Goal: Information Seeking & Learning: Learn about a topic

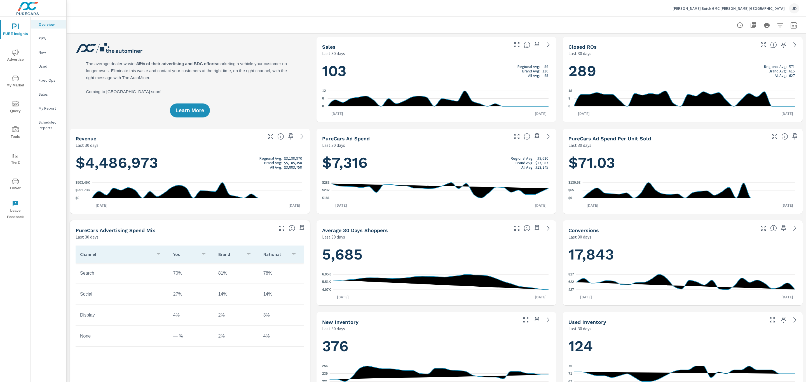
scroll to position [0, 0]
click at [15, 85] on span "My Market" at bounding box center [15, 82] width 27 height 14
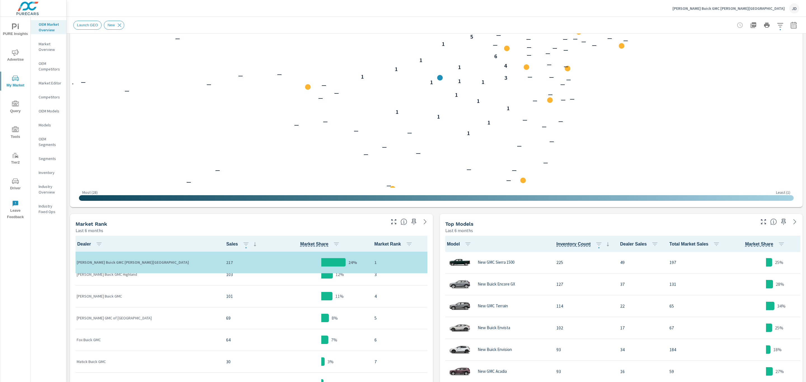
scroll to position [39, 0]
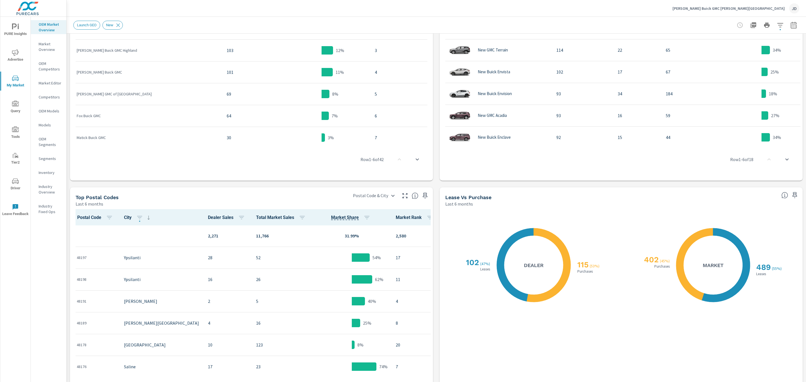
scroll to position [385, 0]
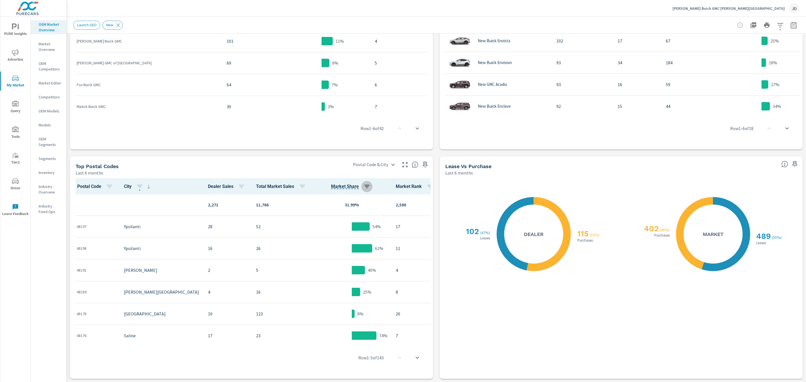
click at [363, 187] on icon "button" at bounding box center [366, 186] width 7 height 7
click at [307, 209] on span "ASC" at bounding box center [301, 210] width 24 height 6
click at [320, 249] on span "Apply" at bounding box center [311, 247] width 47 height 5
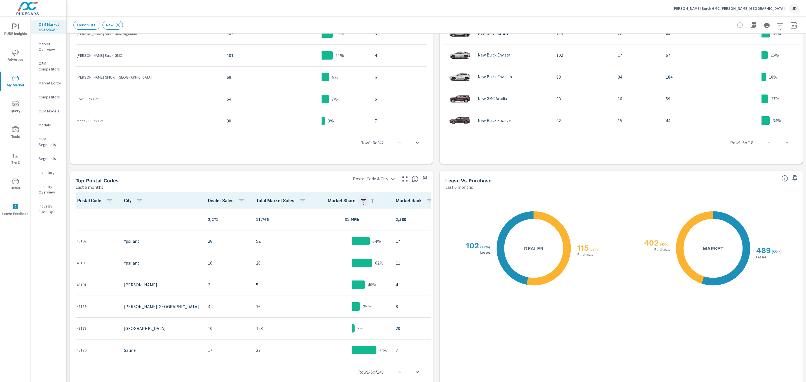
click at [361, 202] on icon "button" at bounding box center [363, 200] width 5 height 3
click at [330, 227] on span "DESC" at bounding box center [326, 225] width 24 height 6
click at [324, 261] on span "Apply" at bounding box center [311, 262] width 47 height 5
click at [401, 176] on icon "button" at bounding box center [404, 179] width 7 height 7
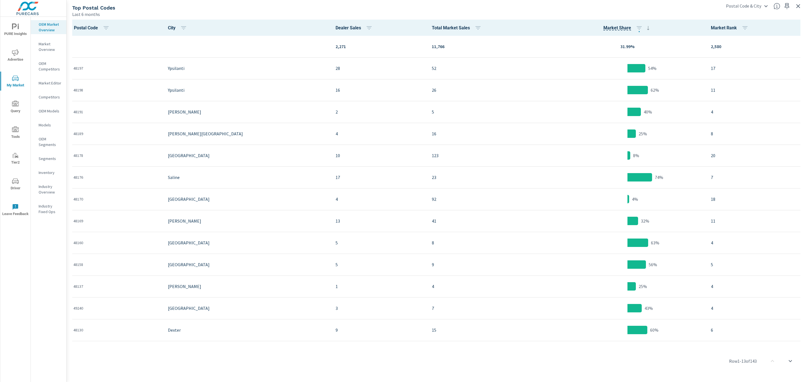
click at [597, 43] on p "31.99%" at bounding box center [627, 46] width 149 height 7
click at [644, 30] on icon at bounding box center [647, 28] width 7 height 7
click at [633, 27] on button "button" at bounding box center [638, 27] width 11 height 11
click at [578, 52] on span "ASC" at bounding box center [569, 52] width 24 height 6
click at [587, 88] on span "Apply" at bounding box center [583, 89] width 47 height 5
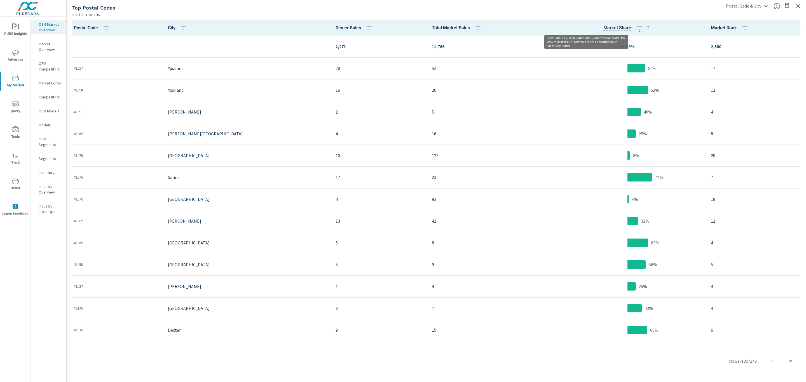
click at [603, 26] on span "Market Share" at bounding box center [617, 28] width 28 height 7
click at [648, 13] on div "Last 6 months" at bounding box center [395, 14] width 646 height 7
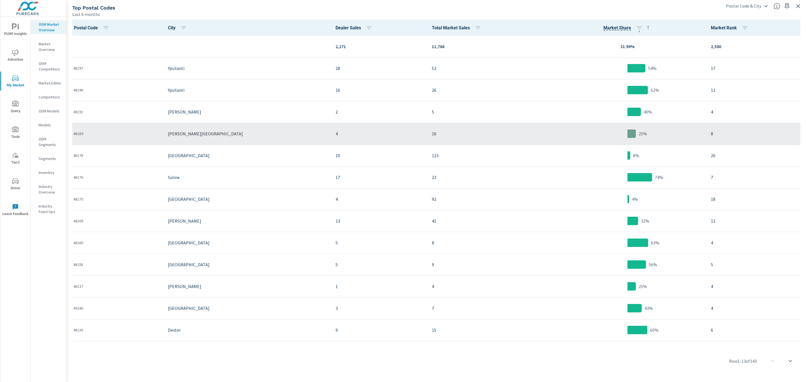
click at [453, 133] on p "16" at bounding box center [488, 133] width 112 height 7
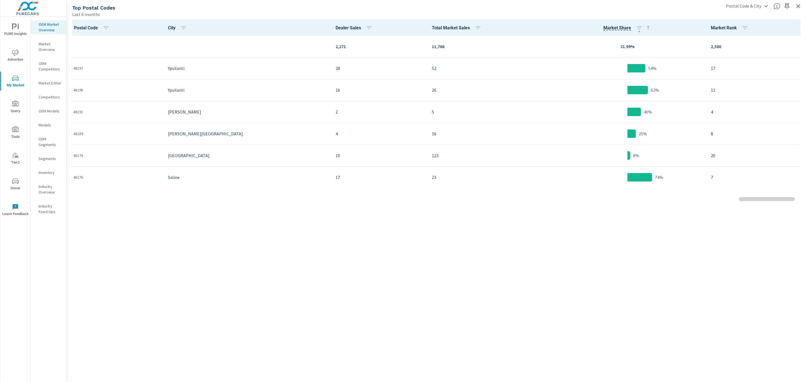
scroll to position [0, 0]
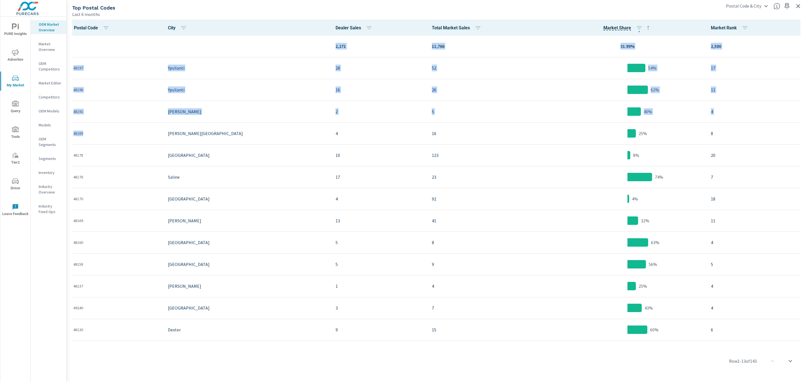
drag, startPoint x: 91, startPoint y: 135, endPoint x: 70, endPoint y: 135, distance: 20.1
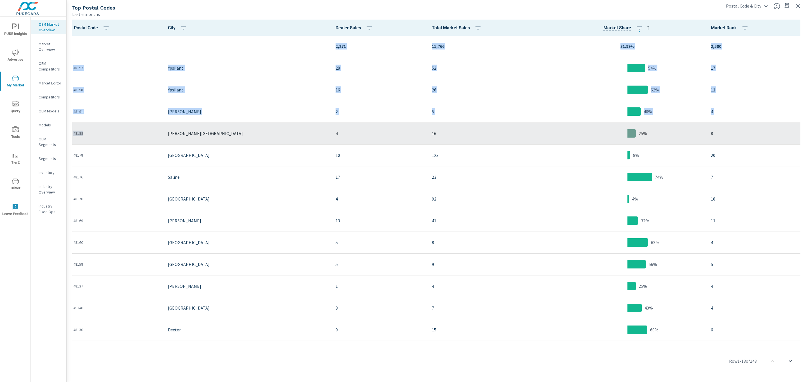
click at [86, 135] on p "48189" at bounding box center [116, 134] width 86 height 6
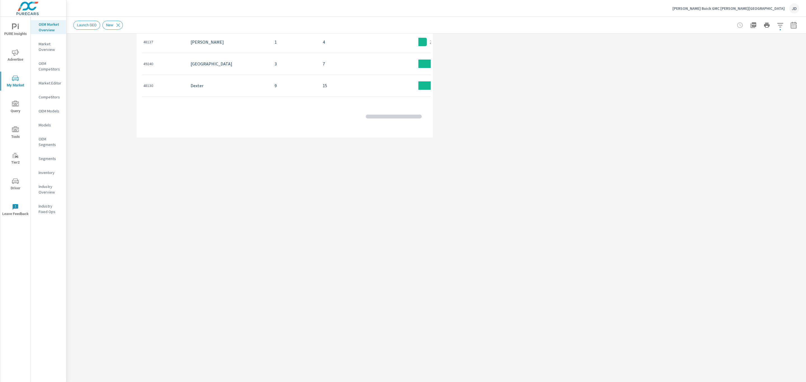
scroll to position [0, 0]
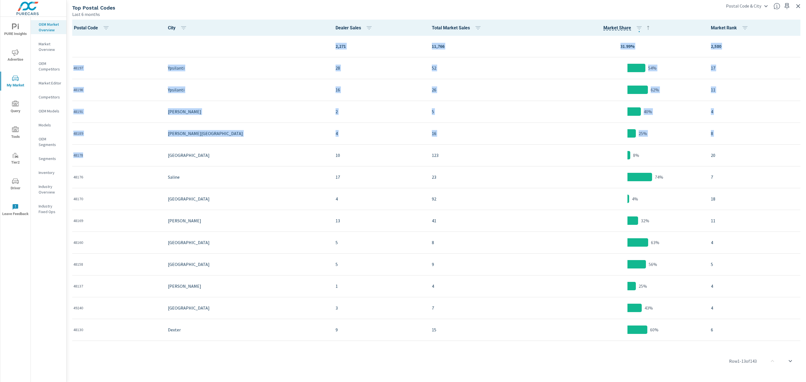
drag, startPoint x: 94, startPoint y: 155, endPoint x: 69, endPoint y: 137, distance: 30.7
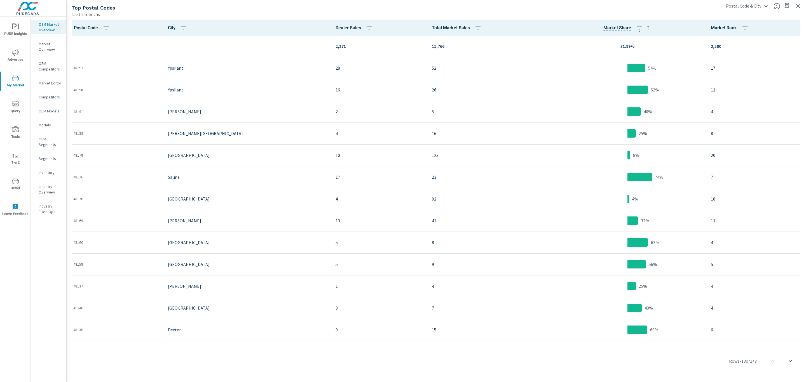
click at [158, 12] on div "Last 6 months" at bounding box center [395, 14] width 646 height 7
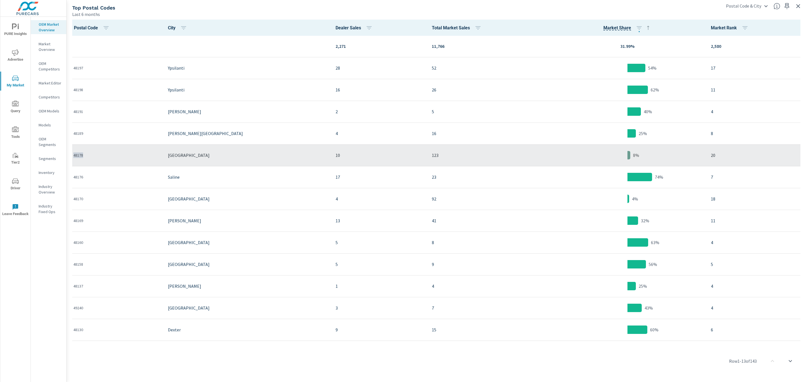
drag, startPoint x: 91, startPoint y: 157, endPoint x: 72, endPoint y: 156, distance: 18.5
click at [72, 156] on td "48178" at bounding box center [116, 155] width 95 height 22
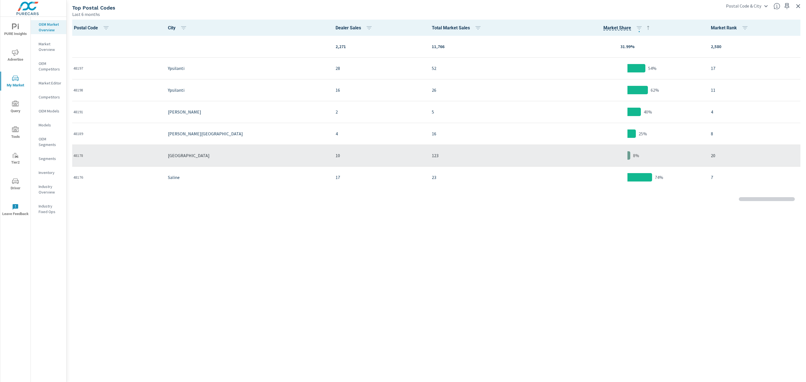
scroll to position [0, 0]
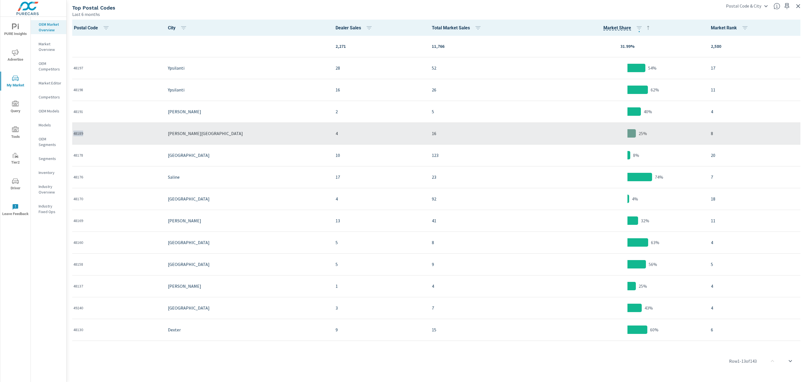
drag, startPoint x: 91, startPoint y: 133, endPoint x: 73, endPoint y: 135, distance: 17.4
click at [73, 135] on p "48189" at bounding box center [116, 134] width 86 height 6
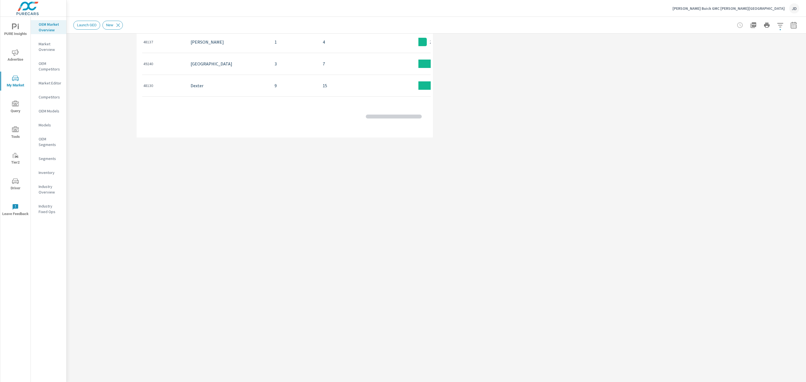
scroll to position [0, 0]
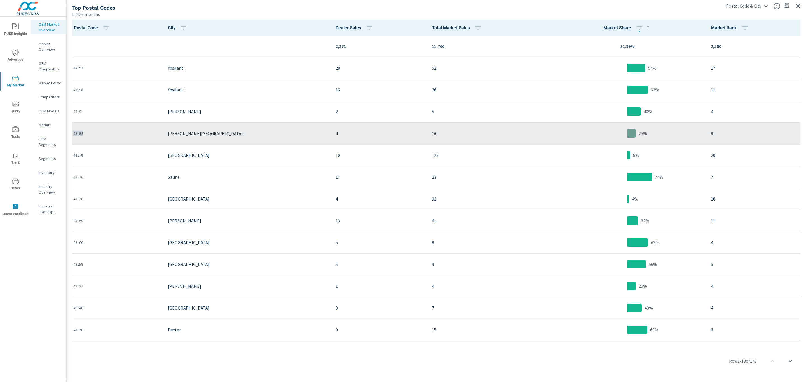
drag, startPoint x: 87, startPoint y: 134, endPoint x: 73, endPoint y: 135, distance: 13.5
click at [73, 135] on p "48189" at bounding box center [116, 134] width 86 height 6
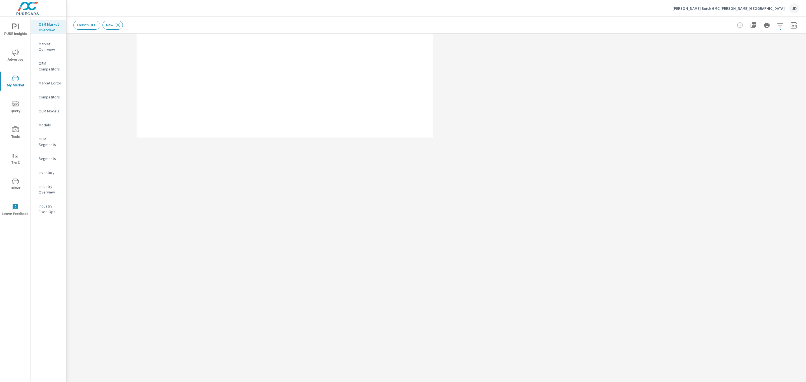
scroll to position [0, 0]
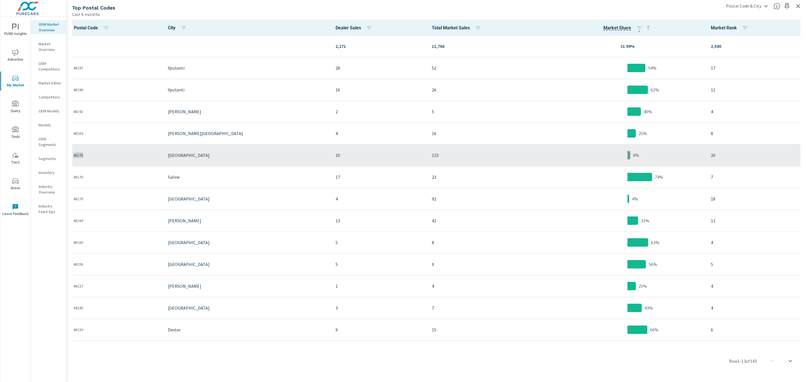
copy p "48178"
drag, startPoint x: 107, startPoint y: 161, endPoint x: 72, endPoint y: 158, distance: 34.5
click at [72, 158] on td "48178" at bounding box center [116, 155] width 95 height 22
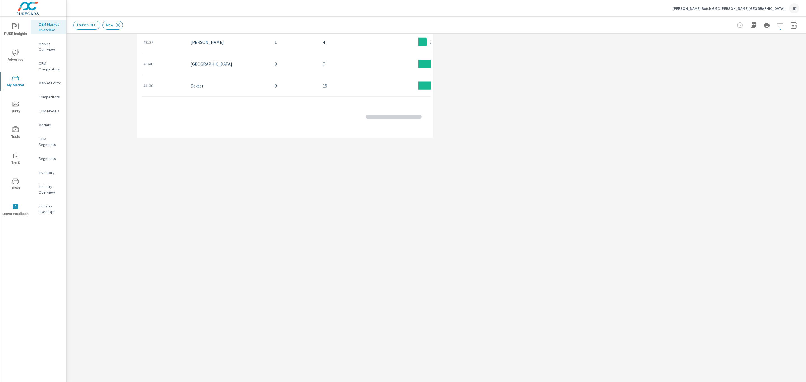
scroll to position [0, 0]
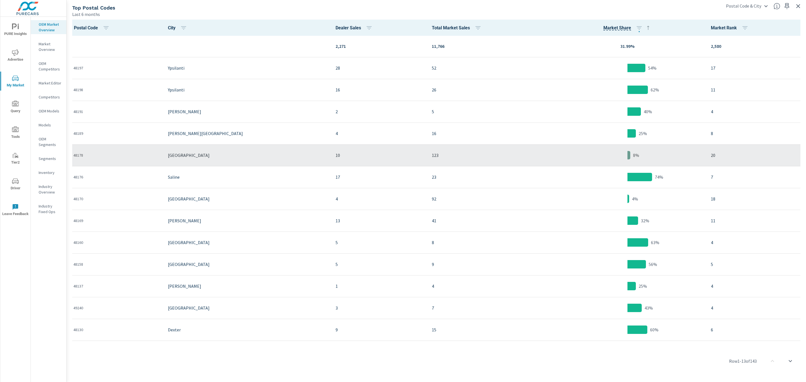
drag, startPoint x: 107, startPoint y: 156, endPoint x: 99, endPoint y: 156, distance: 7.8
click at [99, 156] on p "48178" at bounding box center [116, 155] width 86 height 6
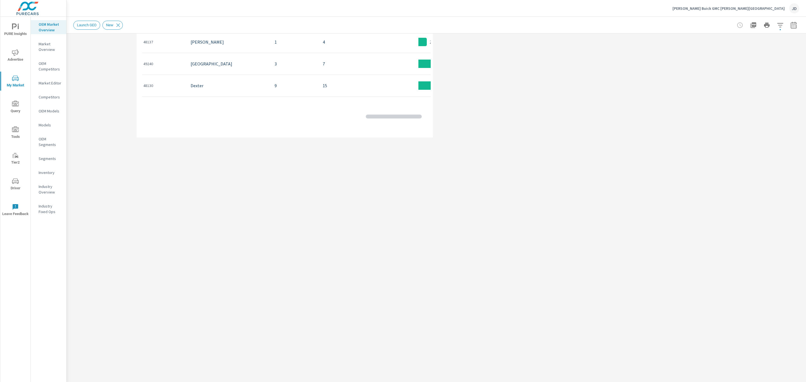
scroll to position [0, 0]
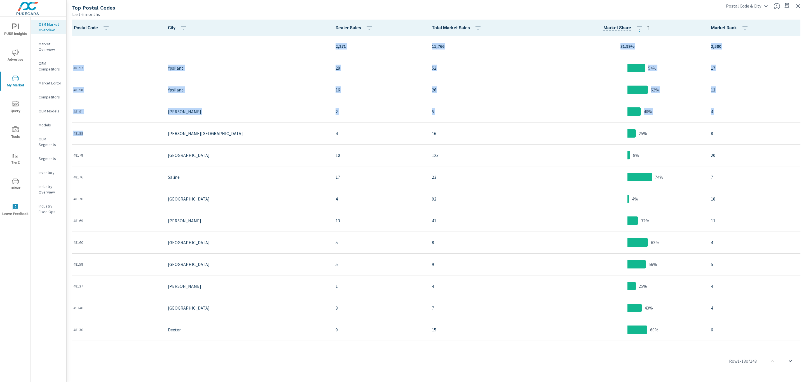
copy tbody "2,271 11,766 31.99% 2,580 48197 Ypsilanti 28 52 54% 17 48198 Ypsilanti 16 26 62…"
drag, startPoint x: 92, startPoint y: 134, endPoint x: 72, endPoint y: 132, distance: 20.3
click at [141, 12] on div "Last 6 months" at bounding box center [395, 14] width 646 height 7
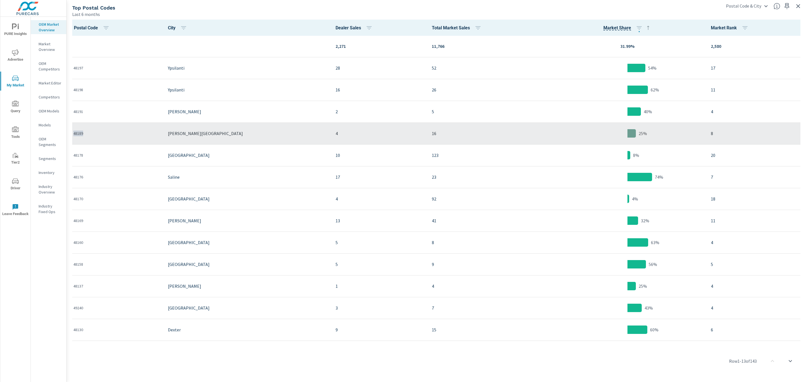
copy p "48189"
drag, startPoint x: 88, startPoint y: 133, endPoint x: 72, endPoint y: 135, distance: 15.5
click at [72, 135] on td "48189" at bounding box center [116, 134] width 95 height 22
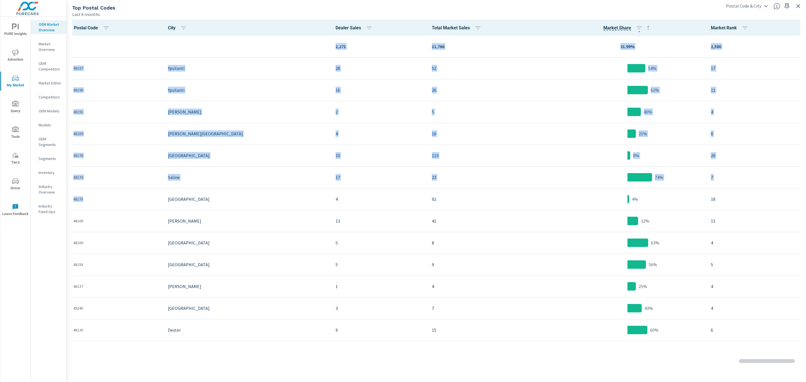
drag, startPoint x: 85, startPoint y: 201, endPoint x: 186, endPoint y: 12, distance: 214.0
click at [186, 12] on div "Top Postal Codes Last 6 months Postal Code & City Postal Code & City Postal Cod…" at bounding box center [436, 190] width 739 height 384
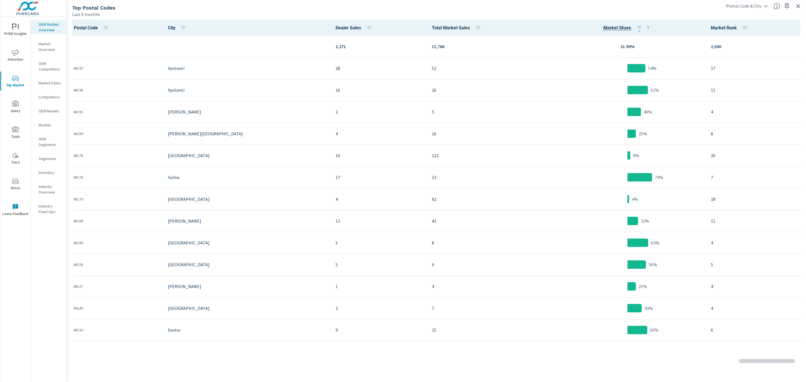
click at [186, 12] on div "Last 6 months" at bounding box center [395, 14] width 646 height 7
copy tbody "2,271 11,766 31.99% 2,580 48197 Ypsilanti 28 52 54% 17 48198 Ypsilanti 16 26 62…"
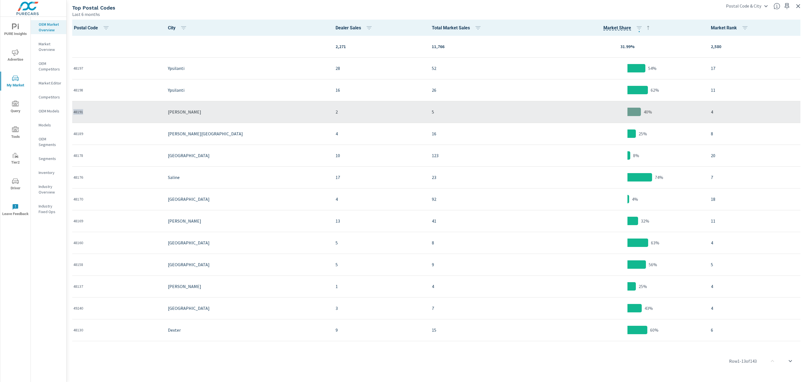
copy p "48191"
drag, startPoint x: 101, startPoint y: 111, endPoint x: 73, endPoint y: 114, distance: 27.9
click at [73, 114] on p "48191" at bounding box center [116, 112] width 86 height 6
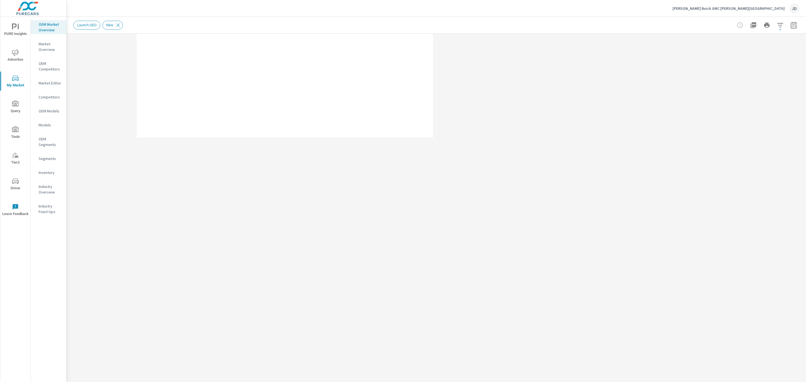
scroll to position [0, 0]
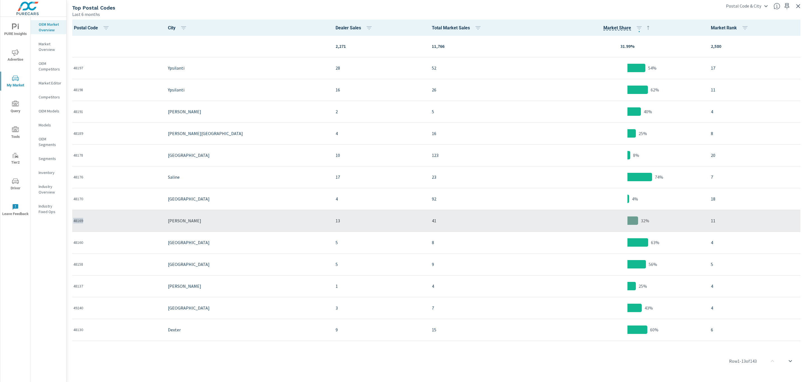
copy p "48169"
drag, startPoint x: 87, startPoint y: 221, endPoint x: 73, endPoint y: 222, distance: 13.8
click at [73, 222] on p "48169" at bounding box center [116, 221] width 86 height 6
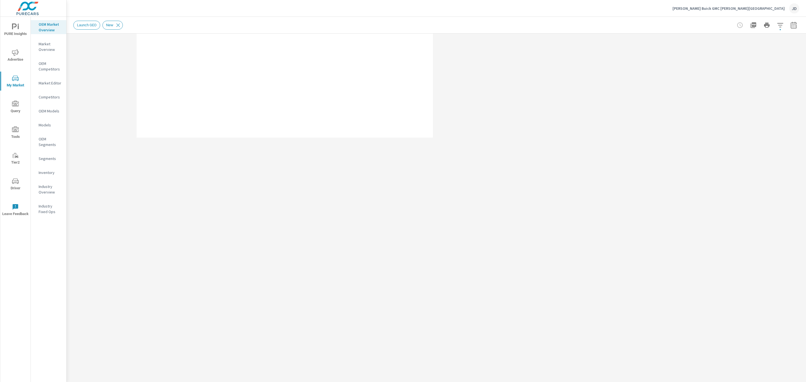
scroll to position [0, 0]
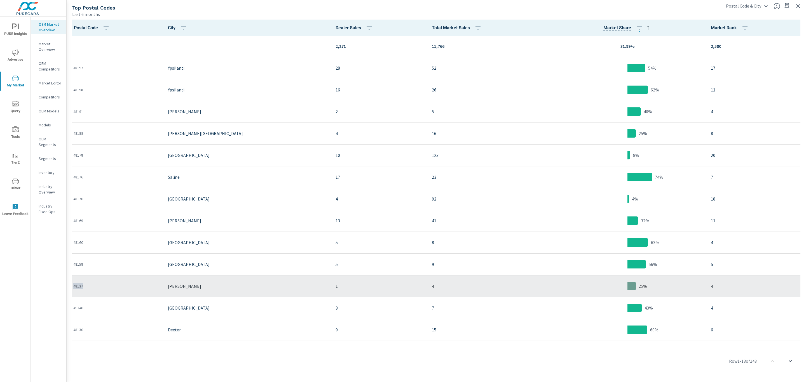
copy p "48137"
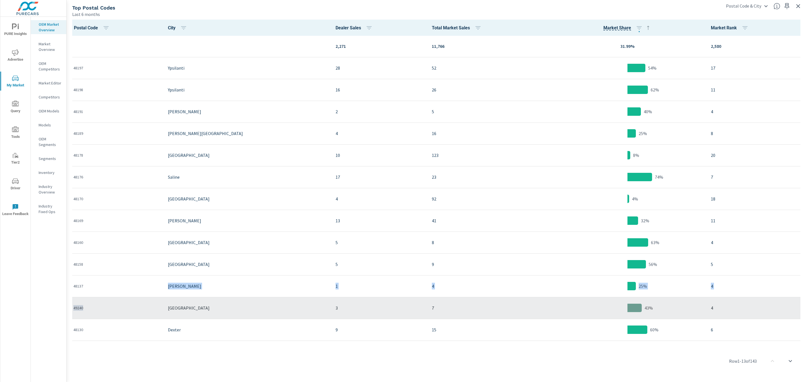
drag, startPoint x: 87, startPoint y: 287, endPoint x: 119, endPoint y: 313, distance: 41.2
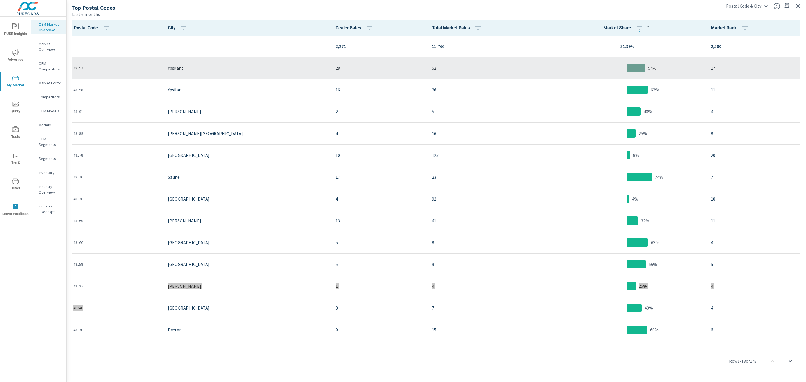
scroll to position [0, 0]
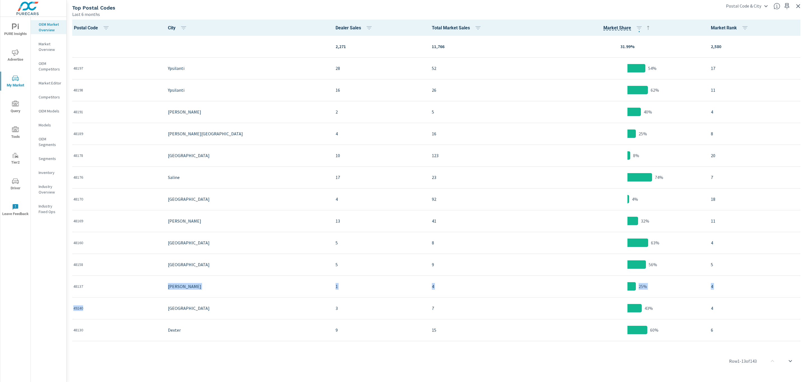
click at [798, 6] on icon "button" at bounding box center [798, 6] width 4 height 4
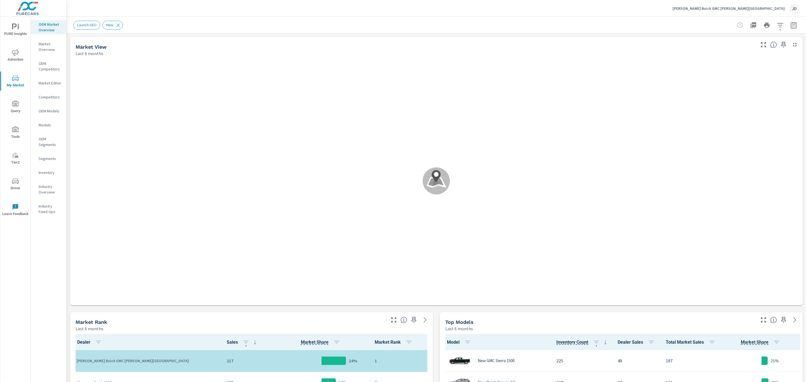
scroll to position [0, 0]
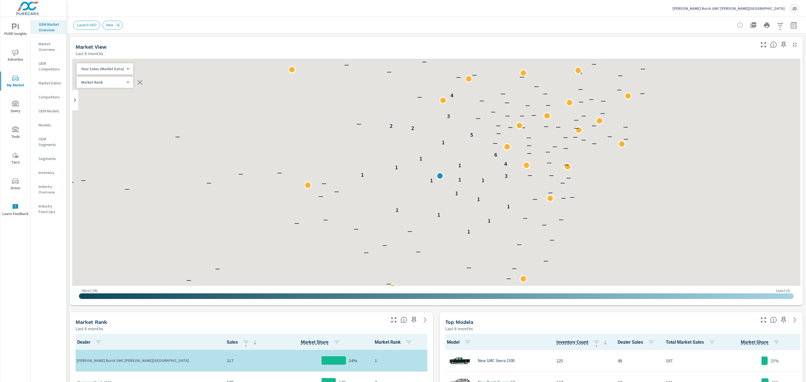
click at [791, 8] on div "JD" at bounding box center [794, 8] width 10 height 10
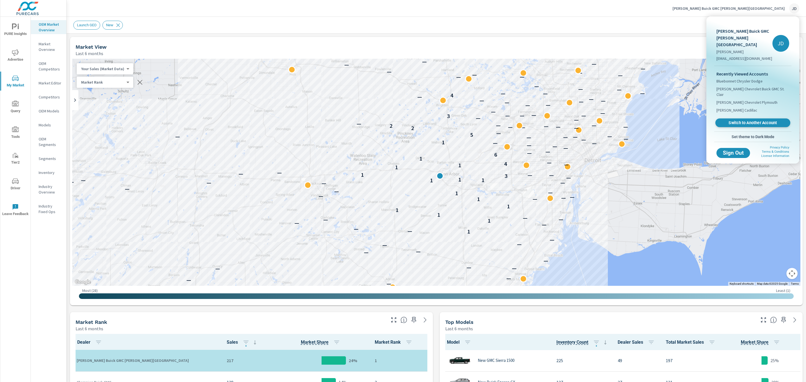
click at [745, 120] on span "Switch to Another Account" at bounding box center [752, 122] width 69 height 5
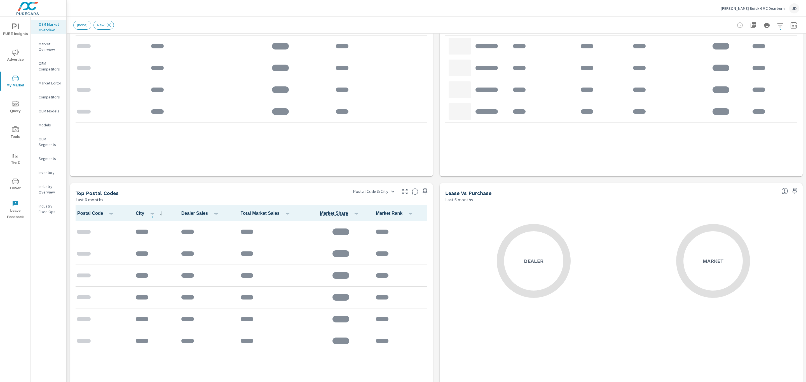
scroll to position [359, 0]
click at [402, 190] on icon "button" at bounding box center [404, 191] width 7 height 7
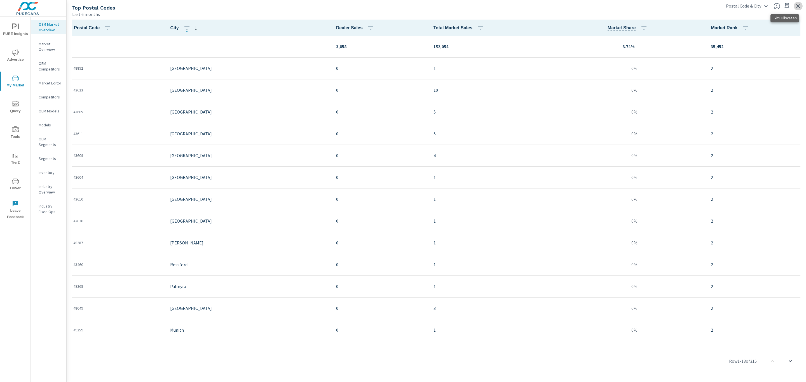
click at [797, 7] on icon "button" at bounding box center [798, 6] width 4 height 4
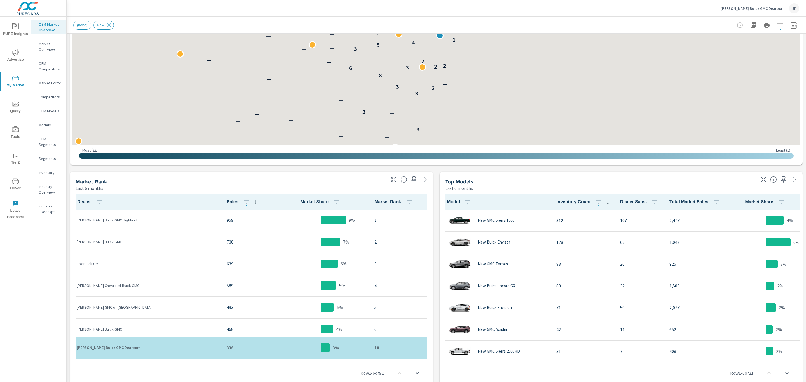
scroll to position [0, 0]
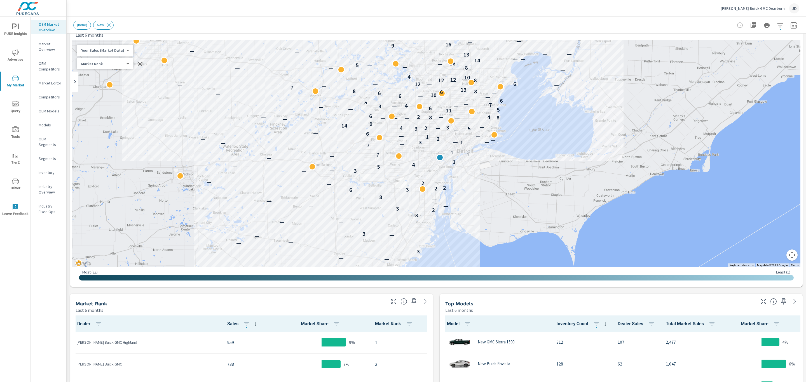
scroll to position [18, 0]
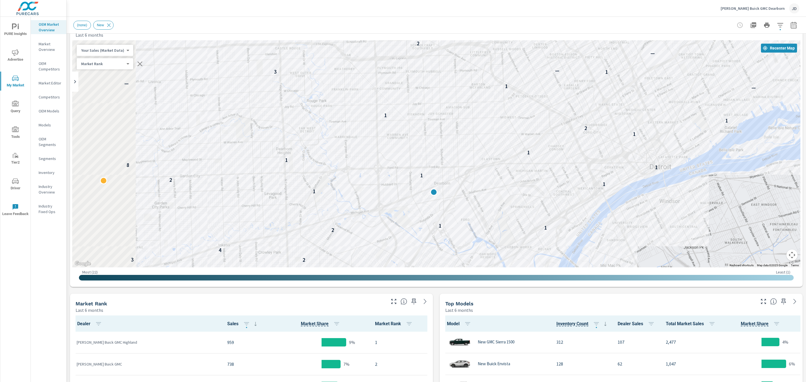
drag, startPoint x: 459, startPoint y: 144, endPoint x: 553, endPoint y: 188, distance: 103.9
click at [553, 188] on div "3 2 2 2 1 — 2 2 1 — 1 5 2 3 4 2 1 1 1 1 2 1 7 1 8 1 1 1 2 1 1 — 1 — 1 3 — — — —…" at bounding box center [436, 153] width 728 height 227
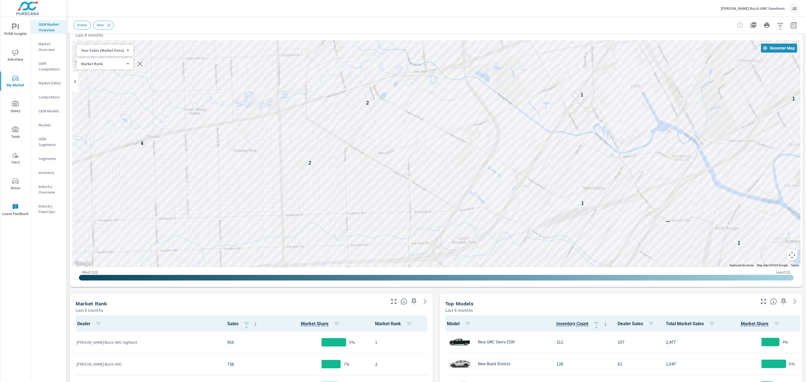
drag, startPoint x: 385, startPoint y: 222, endPoint x: 452, endPoint y: 91, distance: 146.9
click at [452, 91] on div "2 1 — 1 2 3 4 2 1 1 1 1 2 1 1 8 1 1 1 2 1 1 — 1 3 — —" at bounding box center [436, 153] width 728 height 227
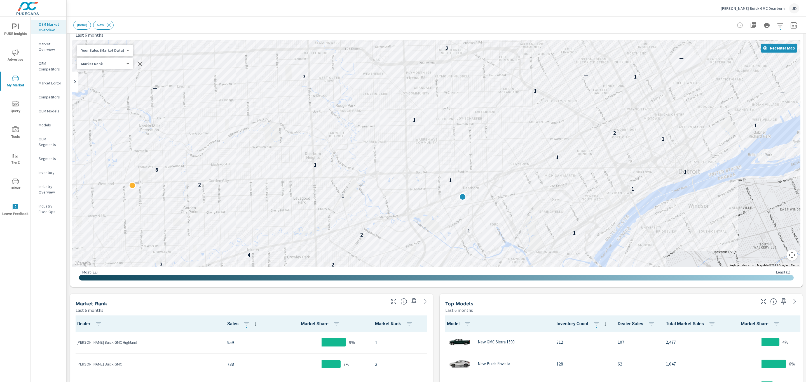
drag, startPoint x: 479, startPoint y: 176, endPoint x: 442, endPoint y: 263, distance: 94.5
click at [442, 263] on div "3 2 2 2 1 — 2 2 3 1 — 1 5 2 3 4 2 1 1 1 1 2 1 7 1 8 1 1 1 2 1 1 7 — 1 — 1 3 — —…" at bounding box center [668, 388] width 537 height 302
click at [790, 24] on icon "button" at bounding box center [793, 25] width 7 height 7
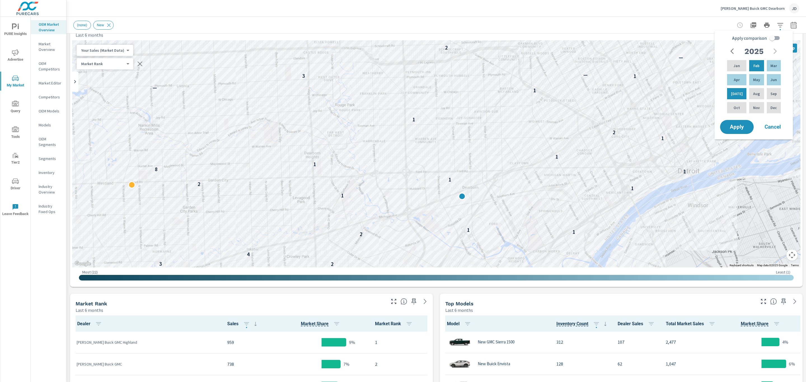
click at [700, 23] on div "(none) New" at bounding box center [396, 25] width 647 height 9
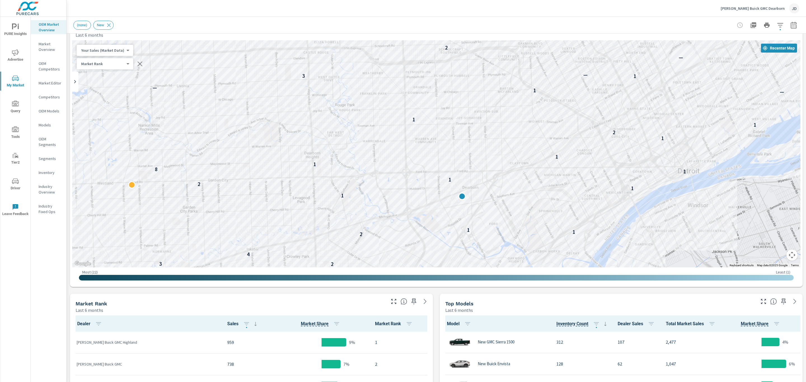
click at [790, 26] on icon "button" at bounding box center [793, 25] width 7 height 7
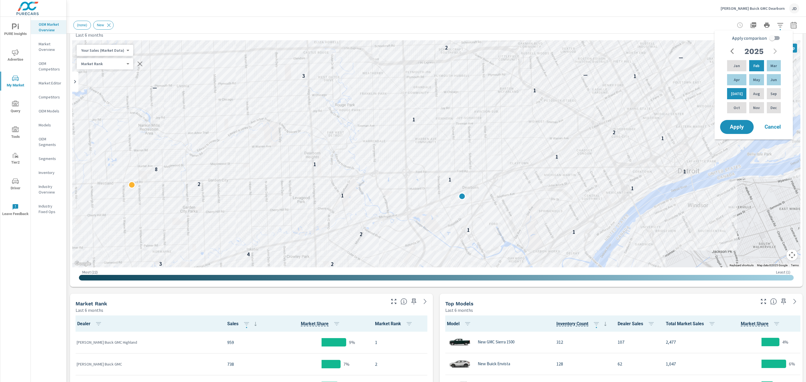
click at [771, 7] on p "[PERSON_NAME] Buick GMC Dearborn" at bounding box center [752, 8] width 64 height 5
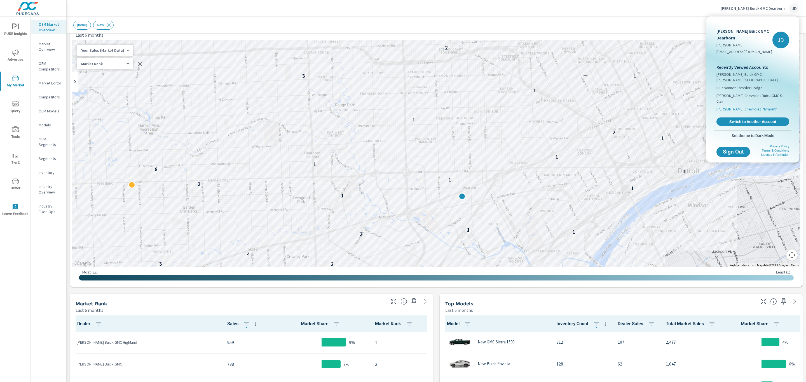
click at [764, 106] on span "[PERSON_NAME] Chevrolet Plymouth" at bounding box center [746, 109] width 61 height 6
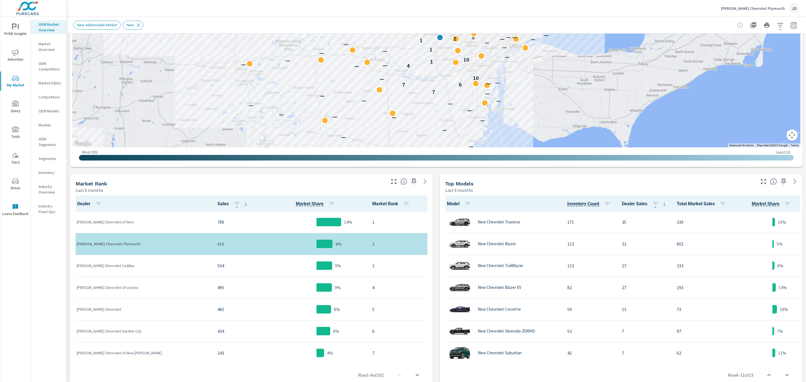
scroll to position [95, 0]
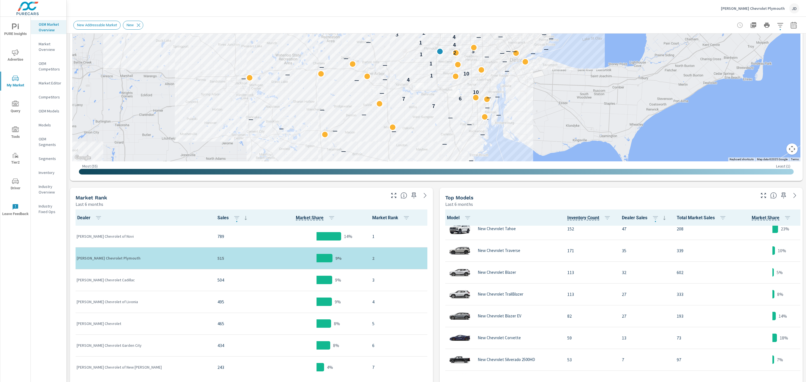
scroll to position [125, 0]
click at [776, 28] on icon "button" at bounding box center [779, 25] width 7 height 7
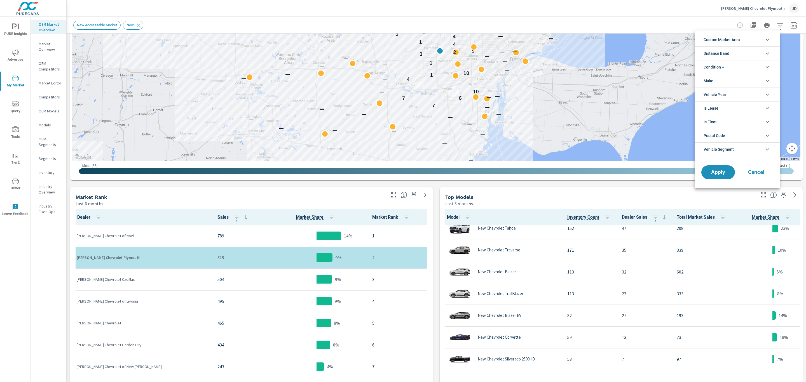
click at [751, 82] on li "Make" at bounding box center [736, 81] width 85 height 14
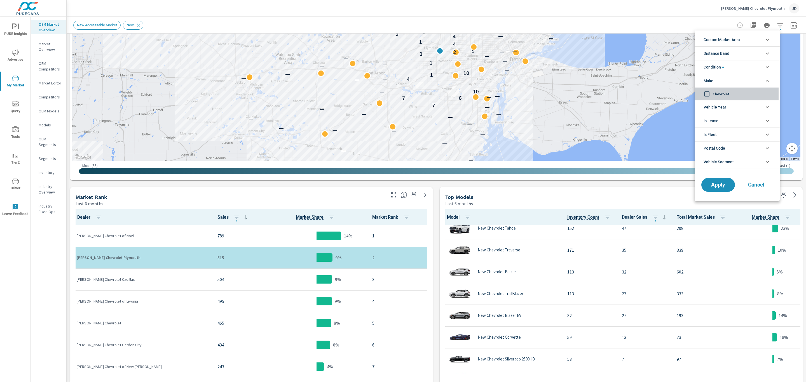
click at [724, 95] on span "Chevrolet" at bounding box center [742, 94] width 61 height 7
click at [719, 187] on span "Apply" at bounding box center [717, 184] width 23 height 5
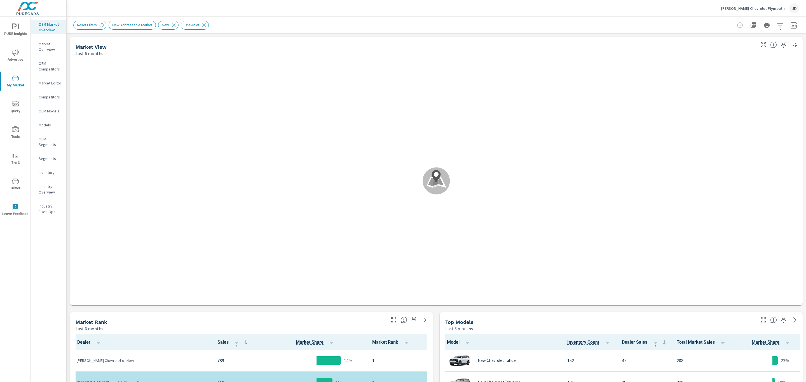
scroll to position [0, 0]
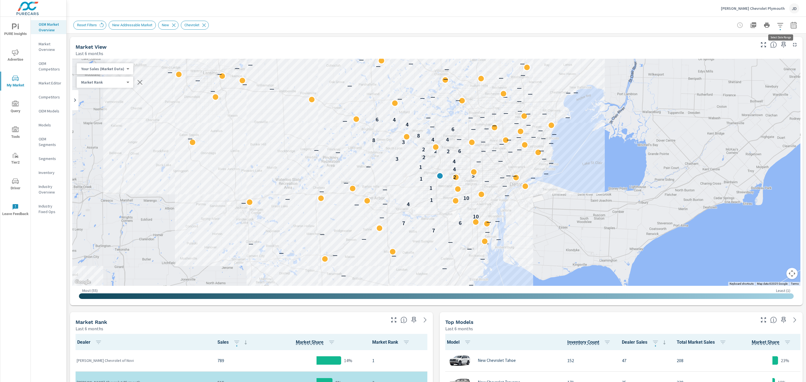
click at [776, 24] on icon "button" at bounding box center [779, 25] width 7 height 7
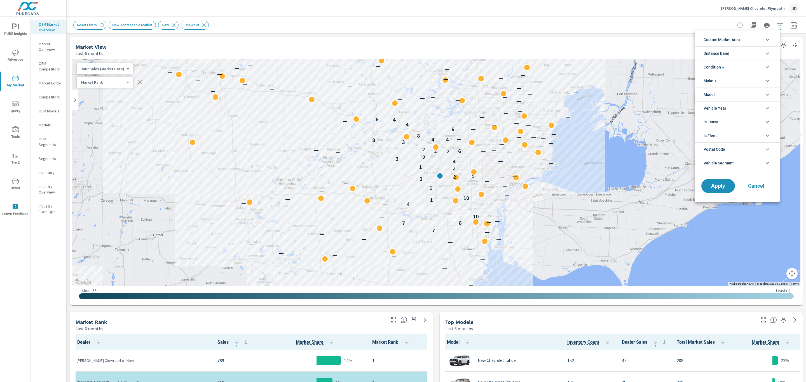
click at [754, 92] on li "Model" at bounding box center [736, 95] width 85 height 14
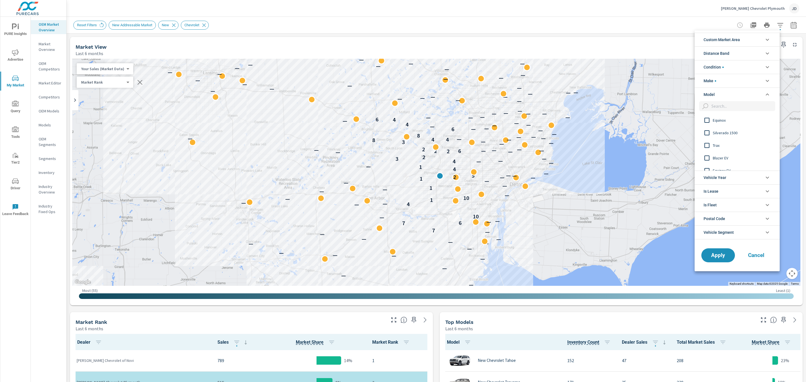
click at [729, 120] on span "Equinox" at bounding box center [742, 120] width 61 height 7
click at [728, 135] on span "Silverado 1500" at bounding box center [742, 133] width 61 height 7
click at [720, 252] on button "Apply" at bounding box center [717, 255] width 35 height 15
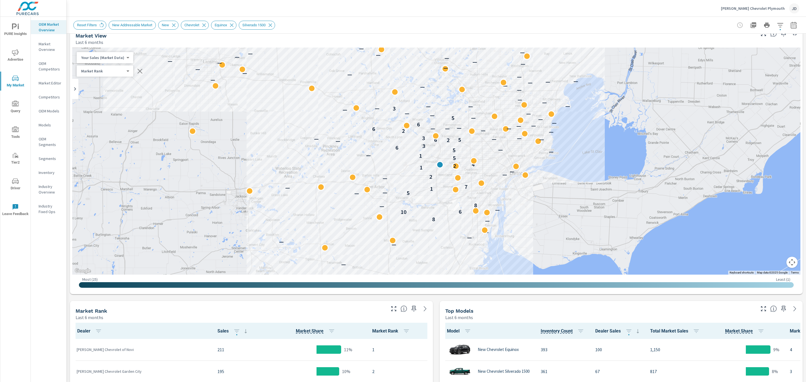
scroll to position [11, 0]
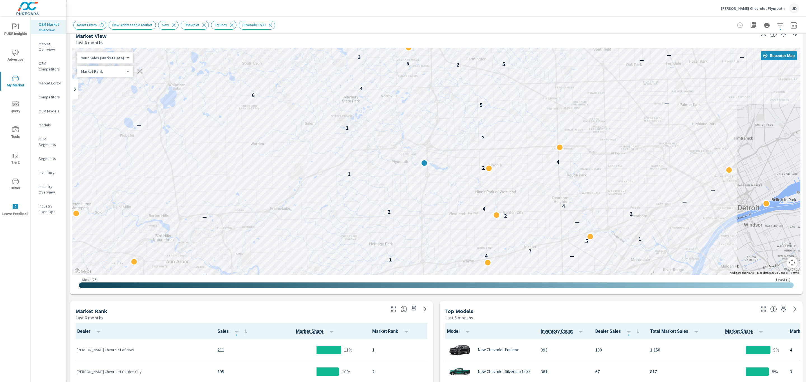
drag, startPoint x: 447, startPoint y: 110, endPoint x: 451, endPoint y: 151, distance: 41.5
click at [451, 151] on div "— — — — 8 10 6 — — 8 — — 3 — 5 — 1 — 4 7 5 1 — — 2 2 2 4 4 — — 1 2 4 5 1 — — 5 …" at bounding box center [436, 161] width 728 height 227
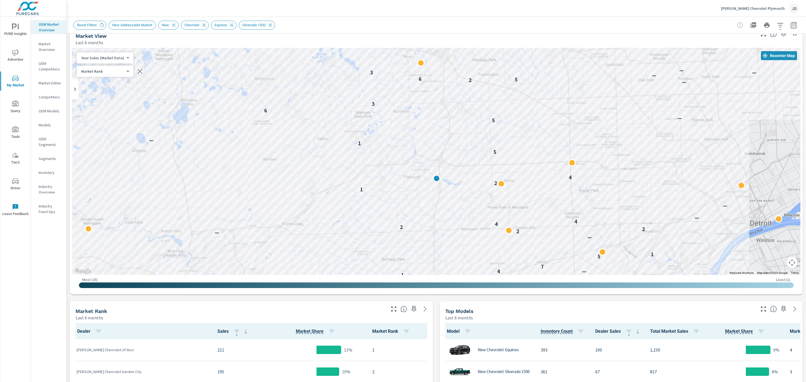
drag, startPoint x: 436, startPoint y: 235, endPoint x: 448, endPoint y: 250, distance: 18.1
click at [448, 250] on div "— — 8 10 6 — — 8 — — 3 — 5 — 1 — 4 7 5 1 — — 2 2 2 4 4 — — 1 2 4 5 1 — — 5 — 6 …" at bounding box center [716, 327] width 537 height 302
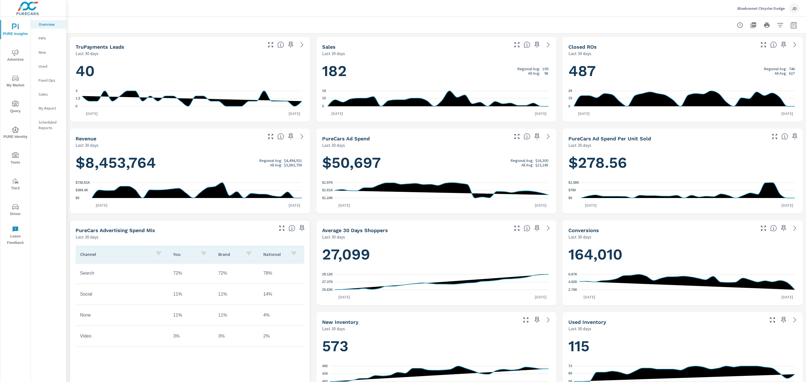
scroll to position [0, 0]
